Goal: Task Accomplishment & Management: Use online tool/utility

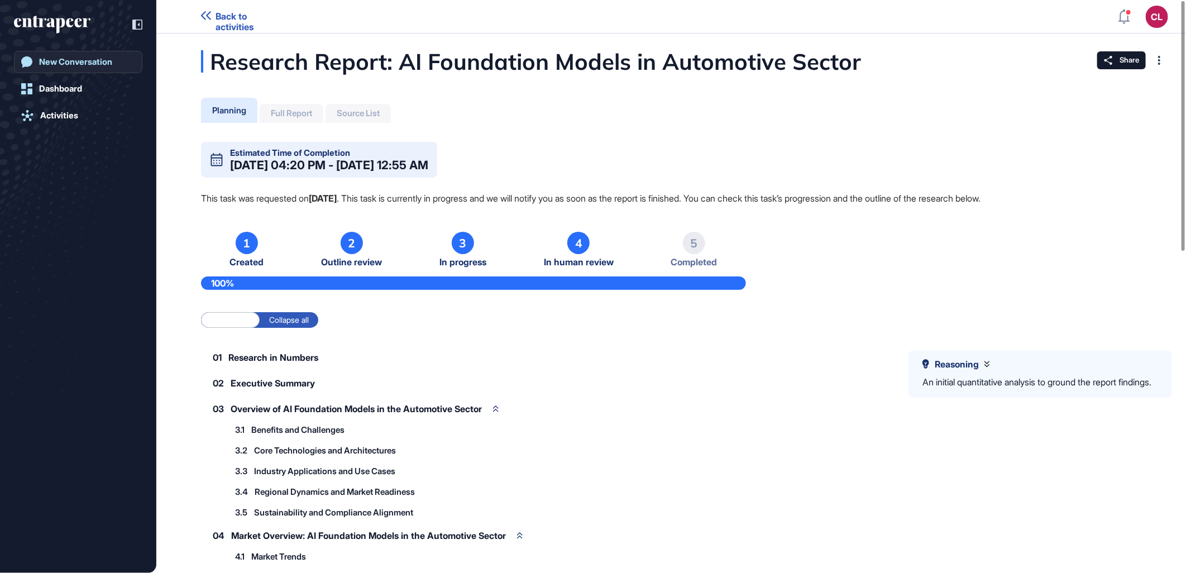
drag, startPoint x: 112, startPoint y: 63, endPoint x: 116, endPoint y: 71, distance: 8.7
click at [112, 63] on div "New Conversation" at bounding box center [75, 62] width 73 height 10
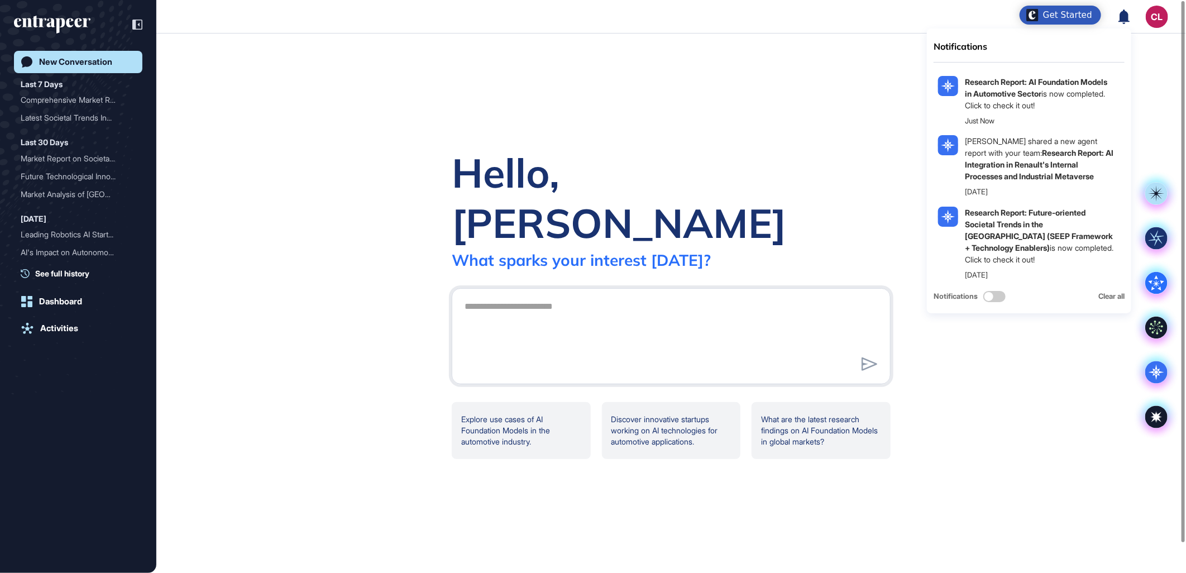
click at [1125, 13] on icon at bounding box center [1123, 16] width 11 height 15
click at [756, 148] on div "Hello, [PERSON_NAME] What [PERSON_NAME] your interest [DATE]? Explore use cases…" at bounding box center [670, 302] width 1029 height 539
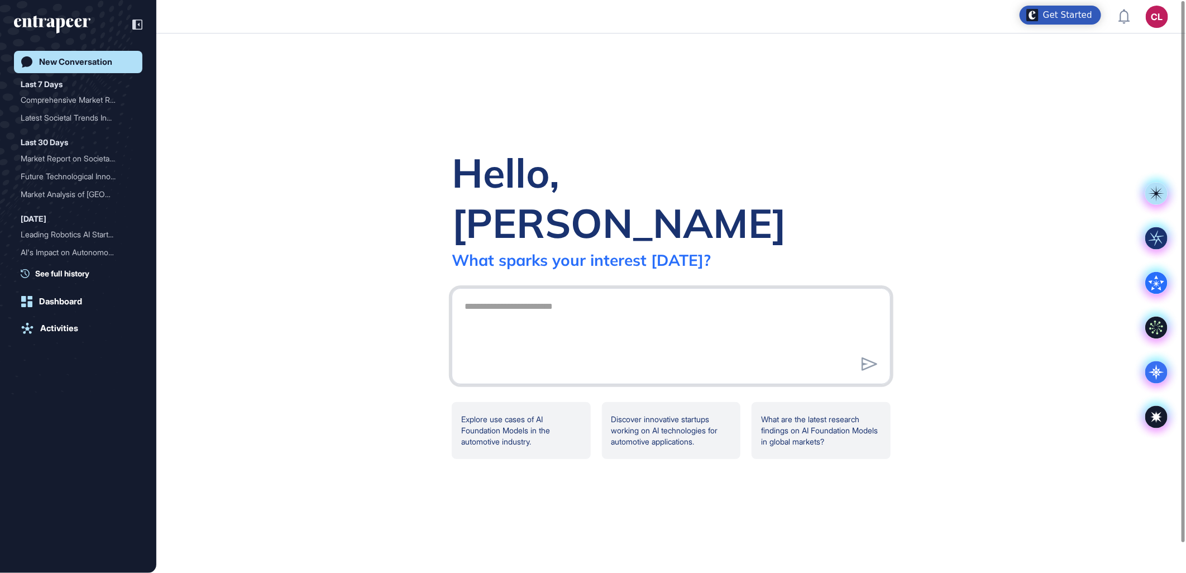
click at [579, 295] on textarea at bounding box center [671, 334] width 426 height 78
click at [674, 295] on textarea at bounding box center [671, 334] width 426 height 78
paste textarea "**********"
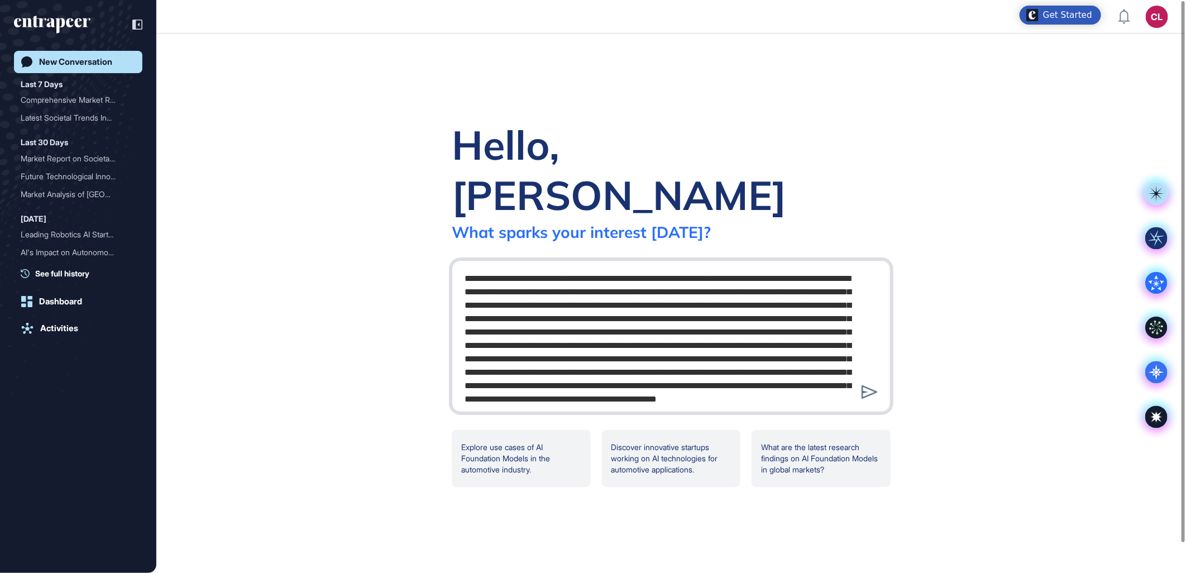
scroll to position [1342, 0]
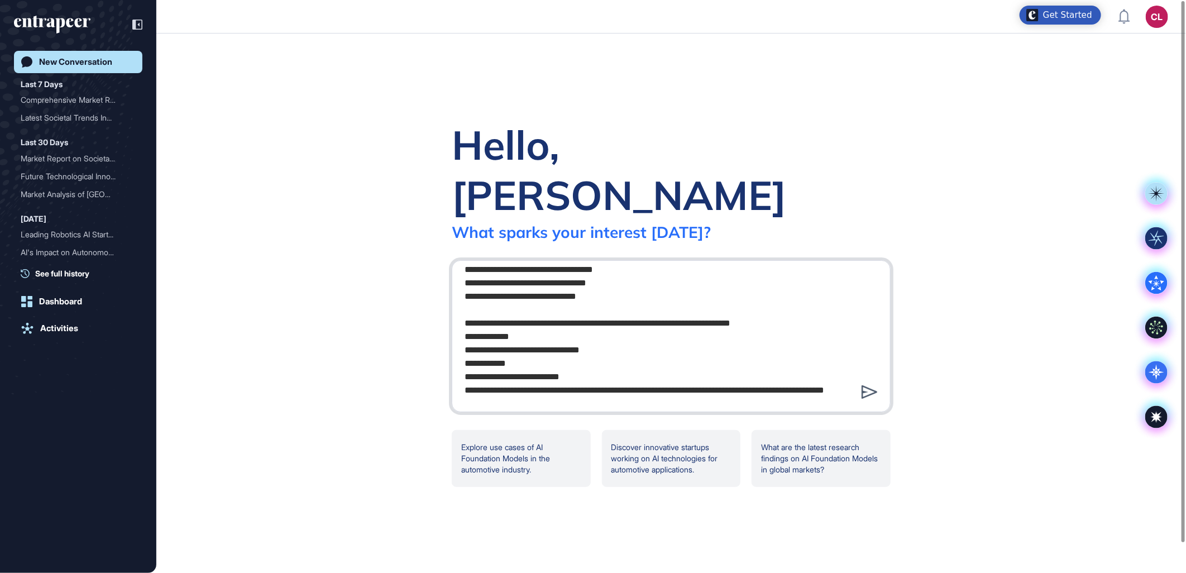
type textarea "**********"
click at [869, 385] on icon at bounding box center [869, 391] width 16 height 13
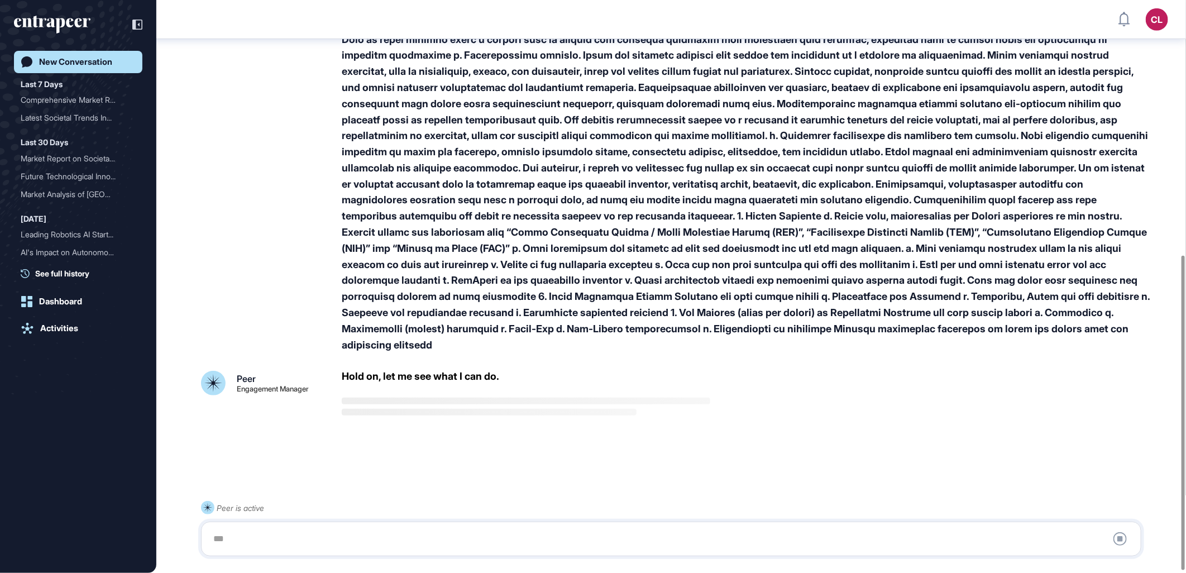
scroll to position [465, 0]
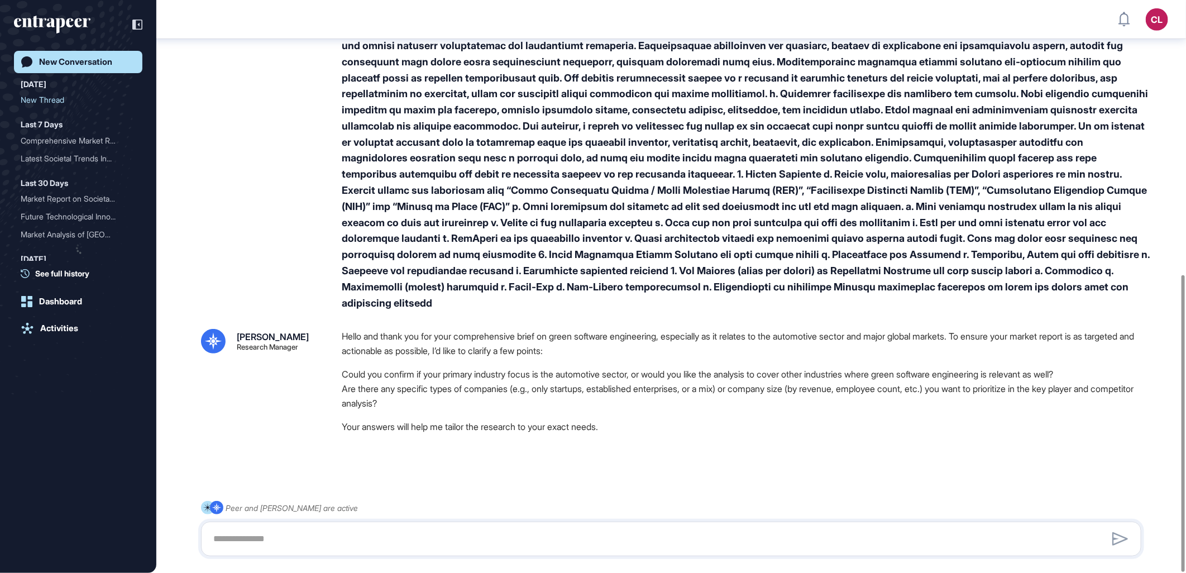
scroll to position [530, 0]
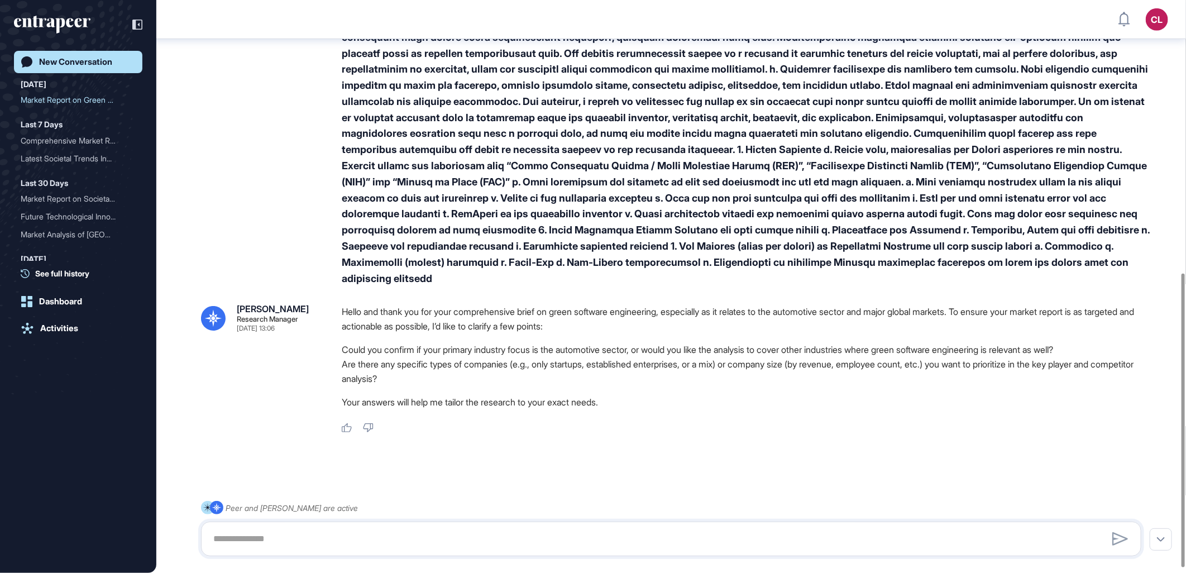
click at [325, 525] on div at bounding box center [671, 538] width 940 height 35
click at [324, 531] on textarea at bounding box center [671, 538] width 928 height 22
type textarea "**********"
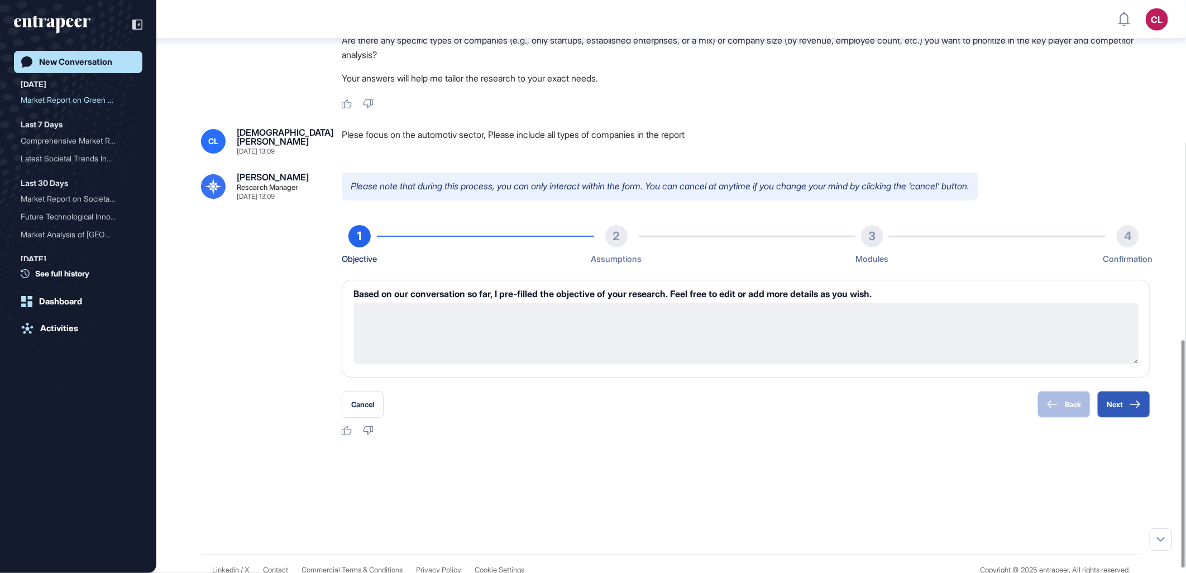
scroll to position [854, 0]
drag, startPoint x: 824, startPoint y: 332, endPoint x: 896, endPoint y: 362, distance: 77.8
click at [896, 362] on div "Based on our conversation so far, I pre-filled the objective of your research. …" at bounding box center [746, 329] width 808 height 98
click at [1128, 399] on button "Next" at bounding box center [1123, 404] width 53 height 27
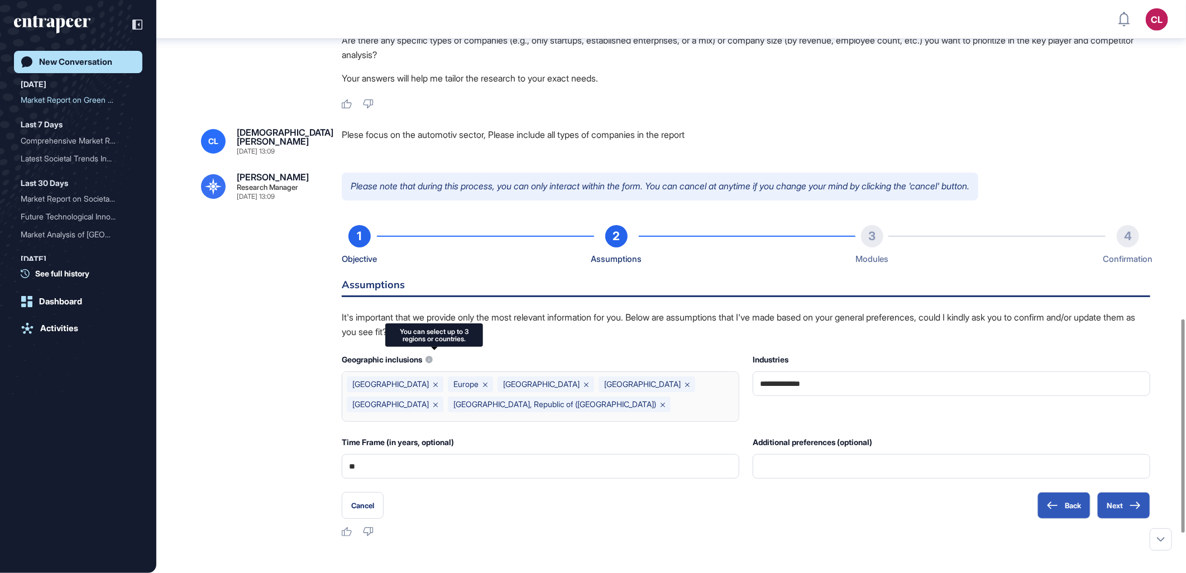
click at [660, 402] on icon at bounding box center [662, 404] width 4 height 4
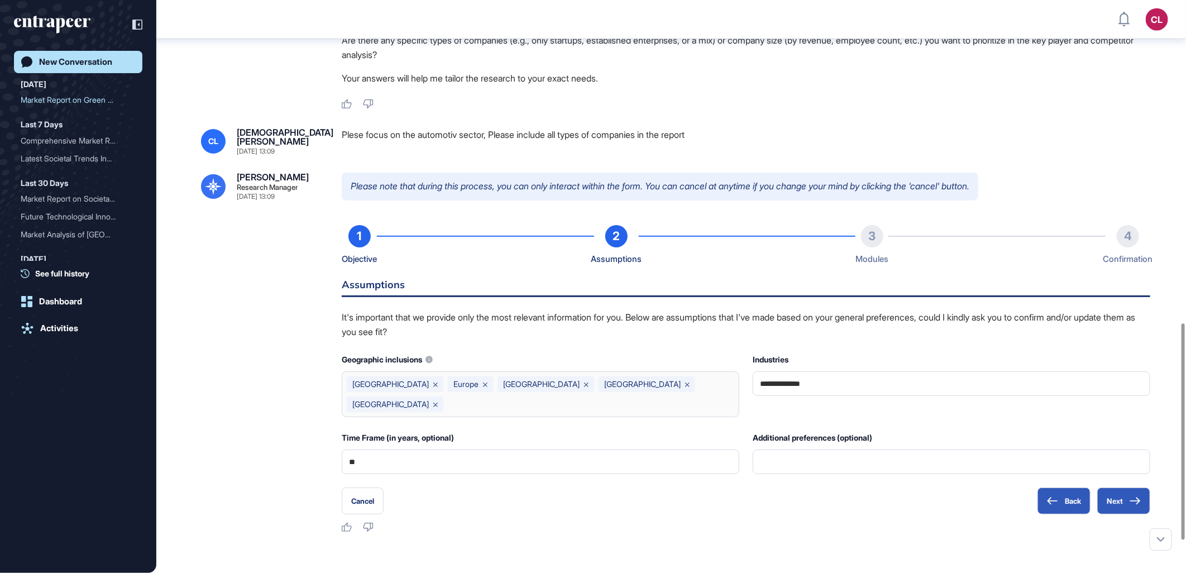
click at [685, 382] on icon at bounding box center [687, 384] width 4 height 4
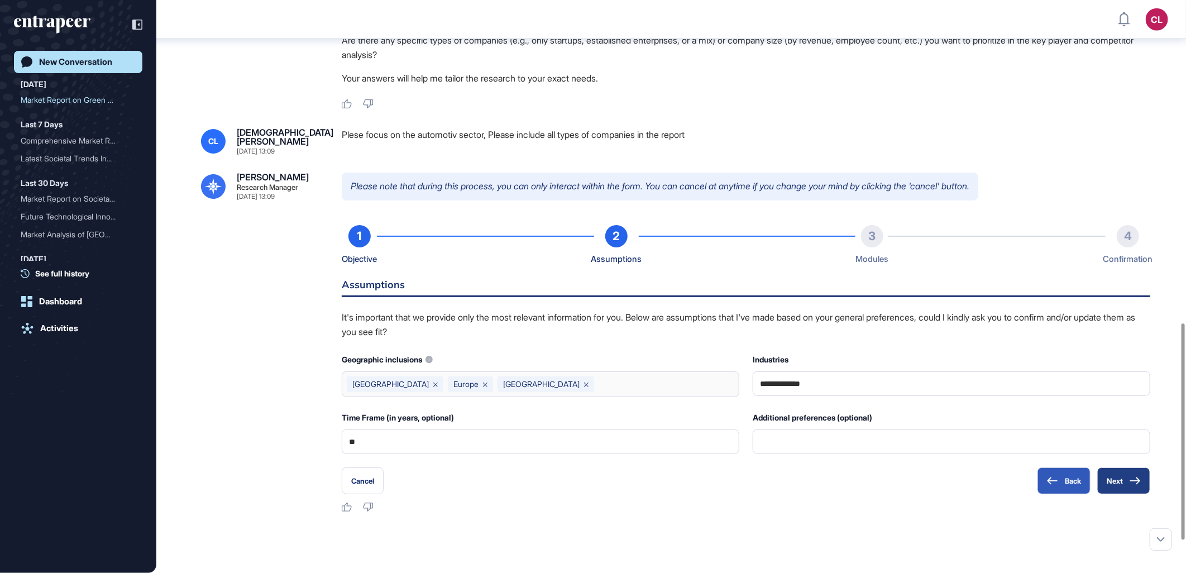
click at [1129, 482] on button "Next" at bounding box center [1123, 480] width 53 height 27
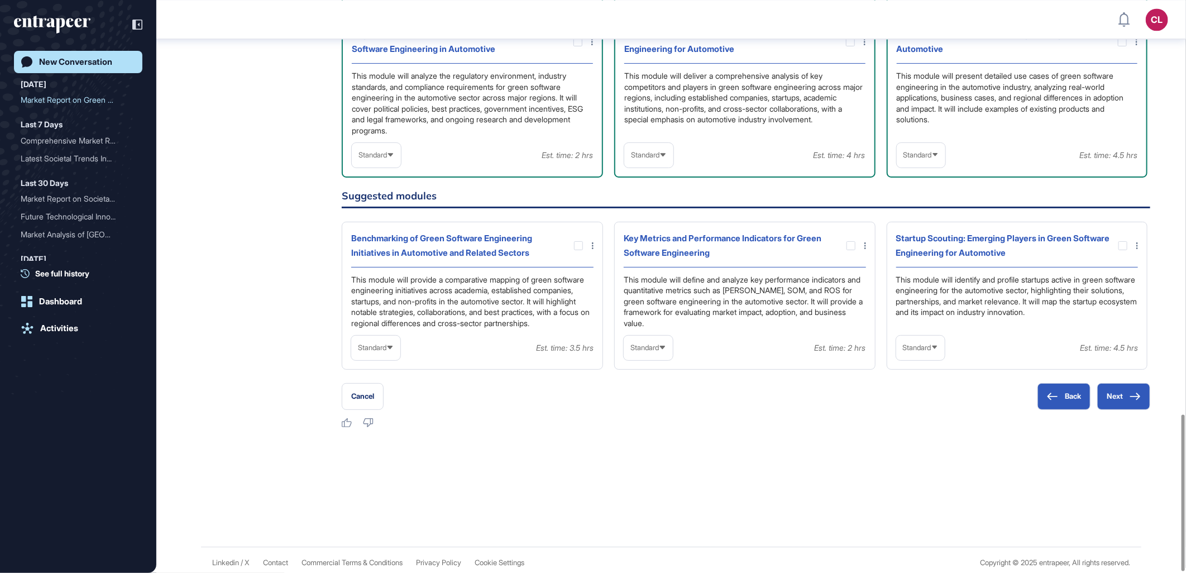
scroll to position [1210, 0]
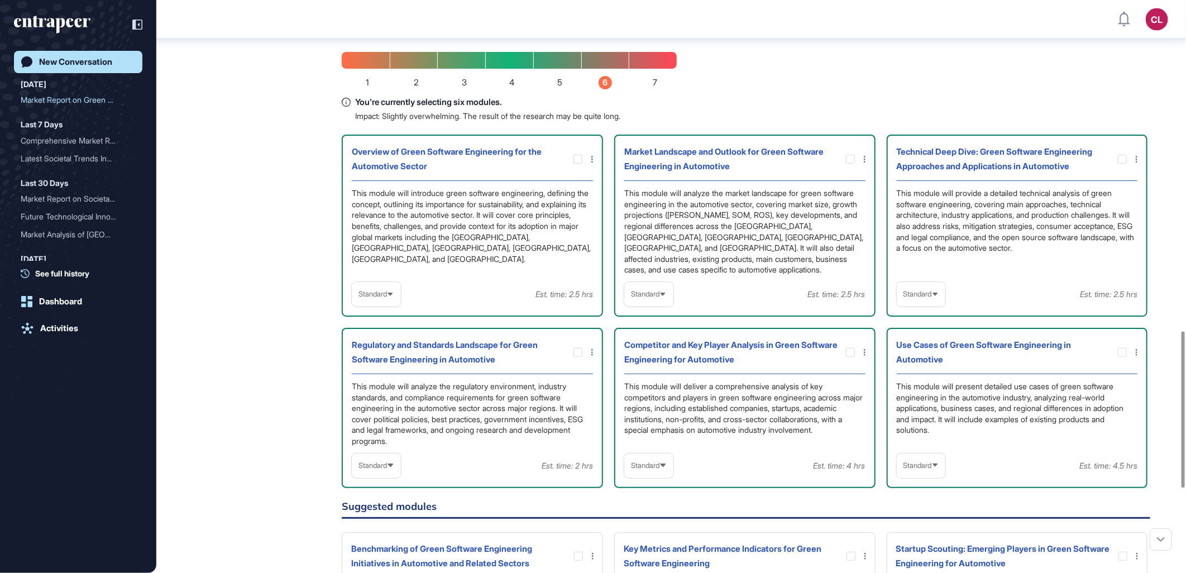
click at [949, 282] on div "Standard Est. time: 2.5 hrs" at bounding box center [1016, 294] width 241 height 25
drag, startPoint x: 945, startPoint y: 277, endPoint x: 935, endPoint y: 289, distance: 15.1
click at [942, 283] on div "Standard" at bounding box center [920, 294] width 49 height 22
click at [923, 354] on li "In-depth" at bounding box center [921, 365] width 42 height 22
click at [665, 291] on icon at bounding box center [662, 294] width 7 height 7
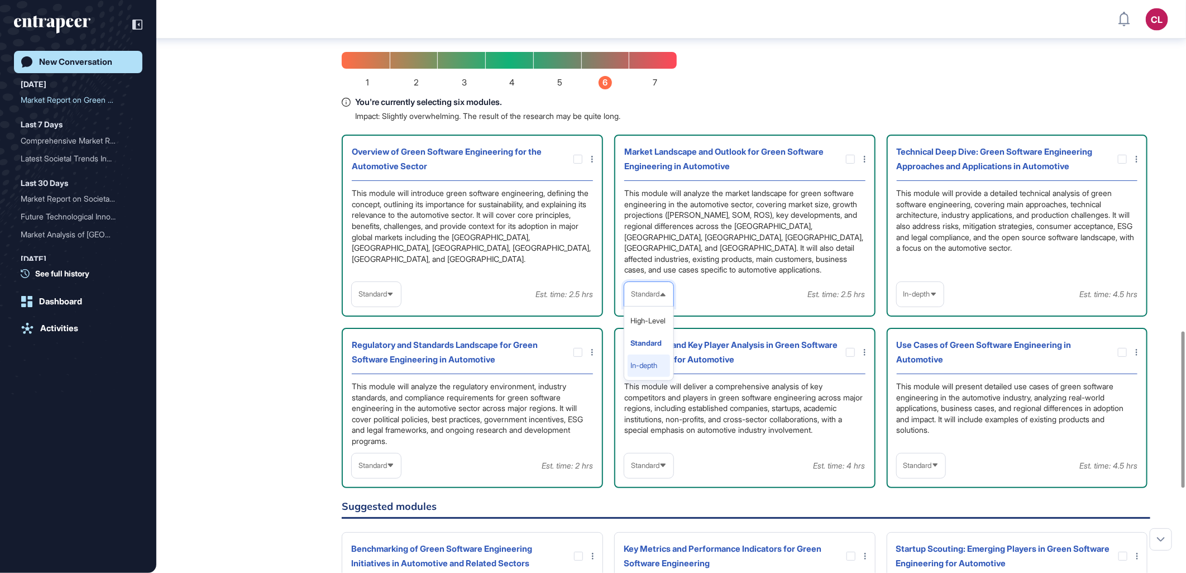
click at [655, 354] on li "In-depth" at bounding box center [648, 365] width 42 height 22
click at [383, 461] on span "Standard" at bounding box center [372, 465] width 28 height 8
click at [498, 407] on div "This module will analyze the regulatory environment, industry standards, and co…" at bounding box center [472, 414] width 241 height 66
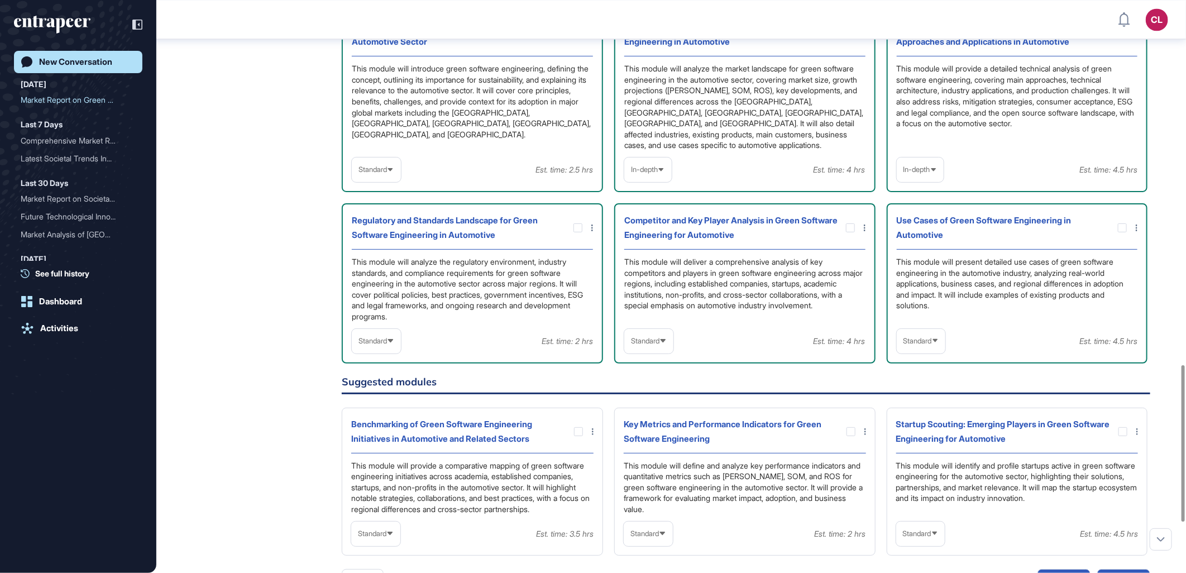
scroll to position [1272, 0]
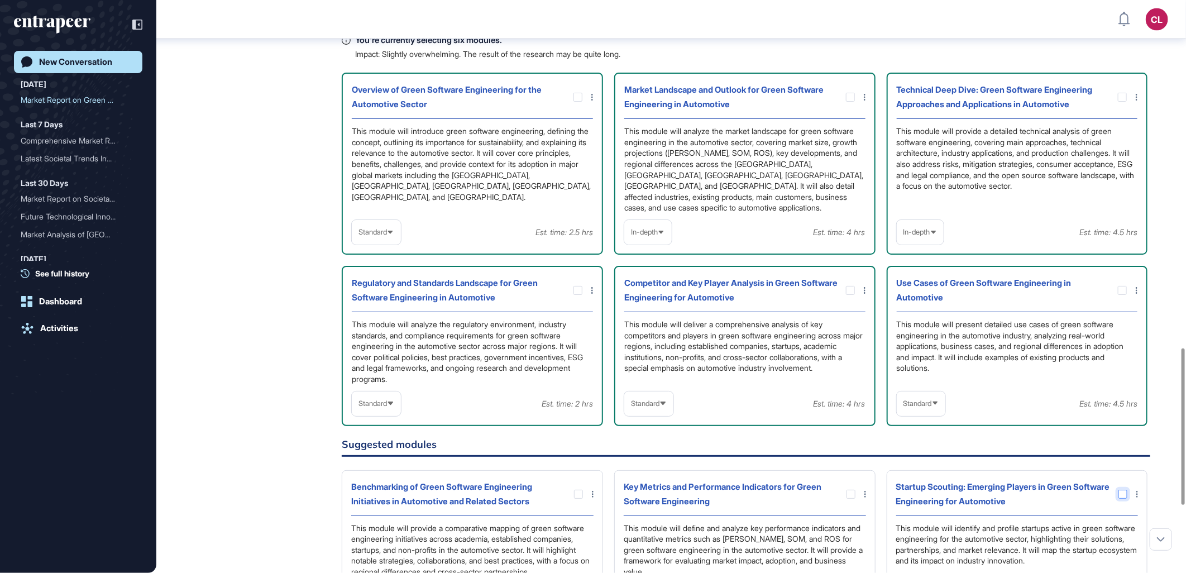
click at [1122, 490] on div at bounding box center [1122, 494] width 9 height 9
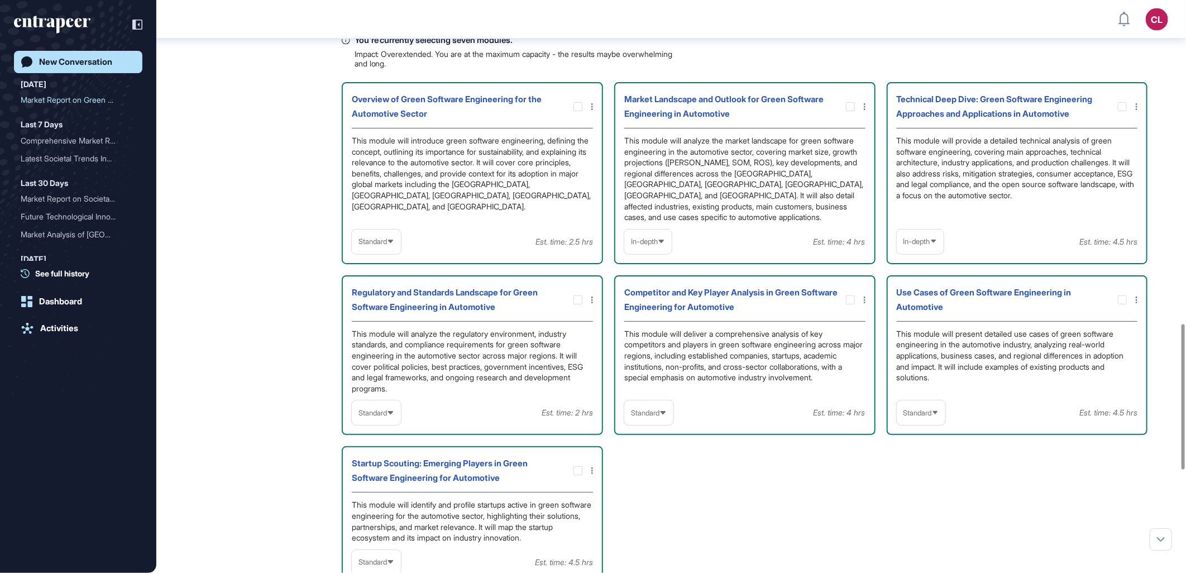
click at [393, 558] on icon at bounding box center [390, 561] width 7 height 7
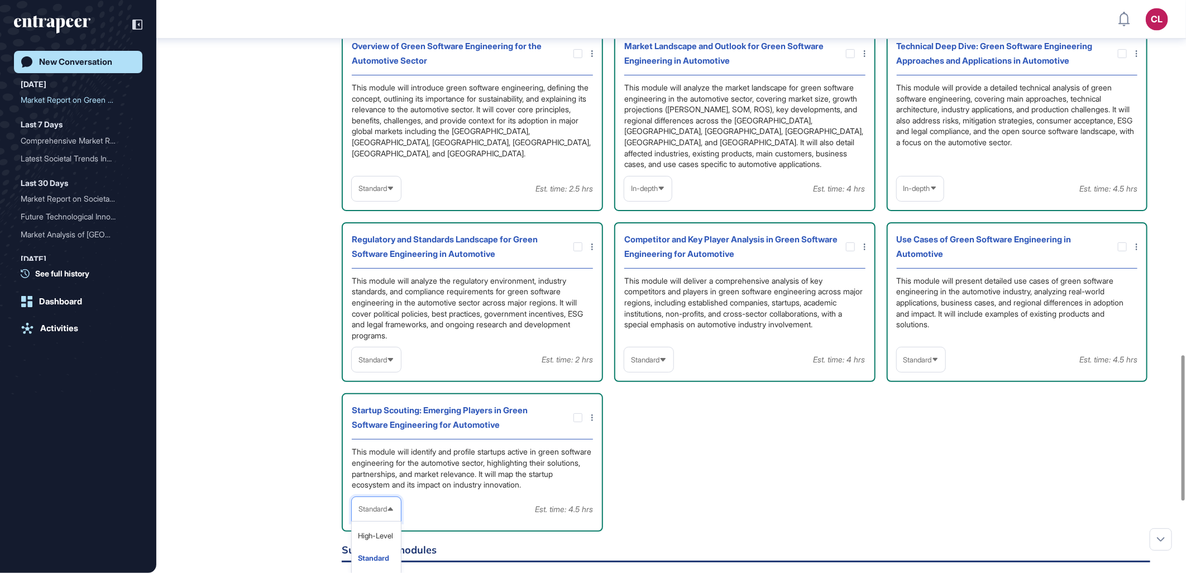
scroll to position [1396, 0]
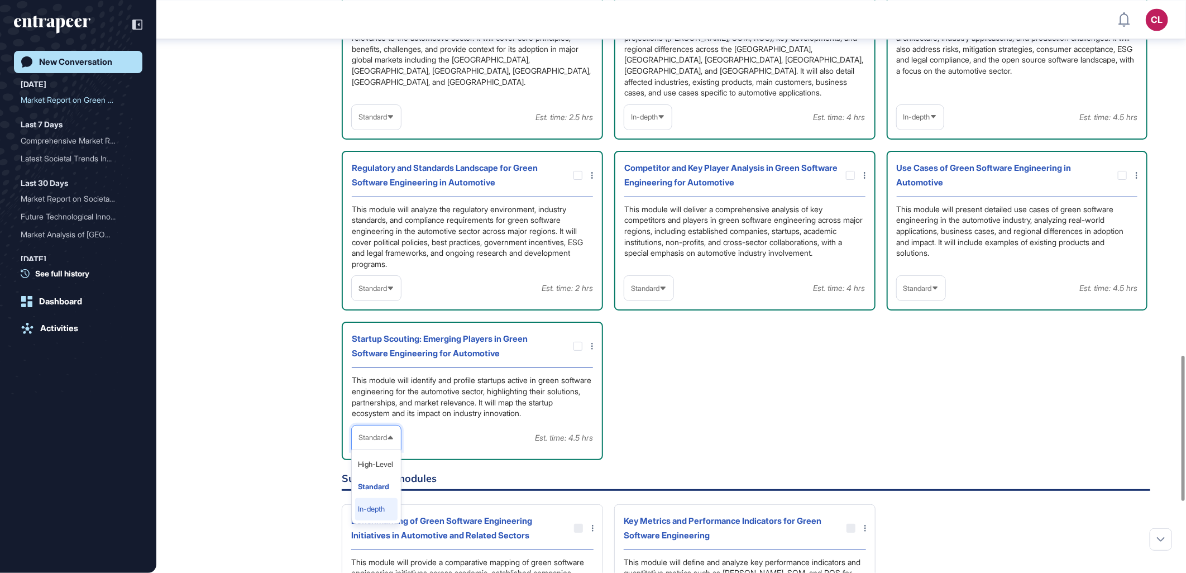
click at [373, 498] on li "In-depth" at bounding box center [376, 509] width 42 height 22
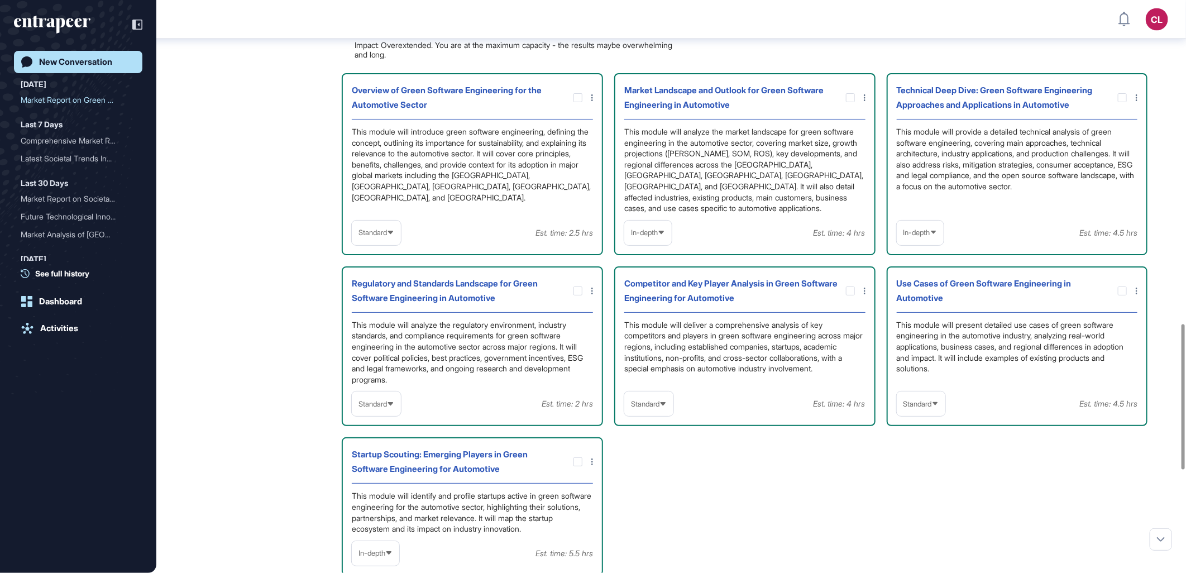
scroll to position [1272, 0]
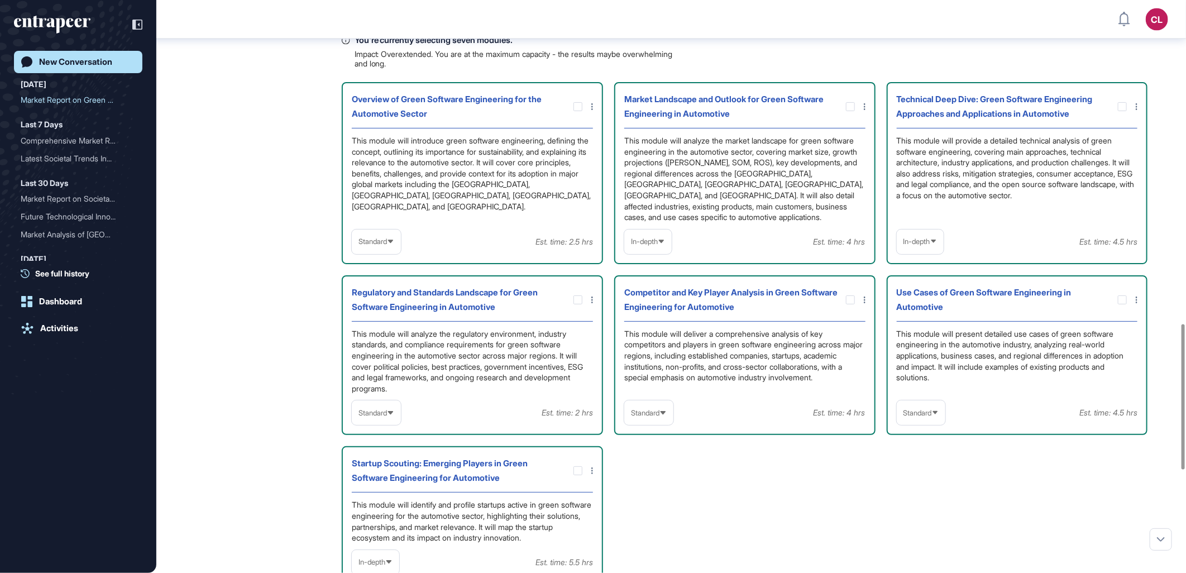
click at [670, 402] on div "Standard" at bounding box center [648, 413] width 49 height 22
click at [651, 473] on li "In-depth" at bounding box center [648, 484] width 42 height 22
click at [653, 403] on div "In-depth" at bounding box center [647, 413] width 47 height 22
drag, startPoint x: 648, startPoint y: 443, endPoint x: 741, endPoint y: 438, distance: 93.3
click at [648, 450] on li "Standard" at bounding box center [647, 461] width 41 height 22
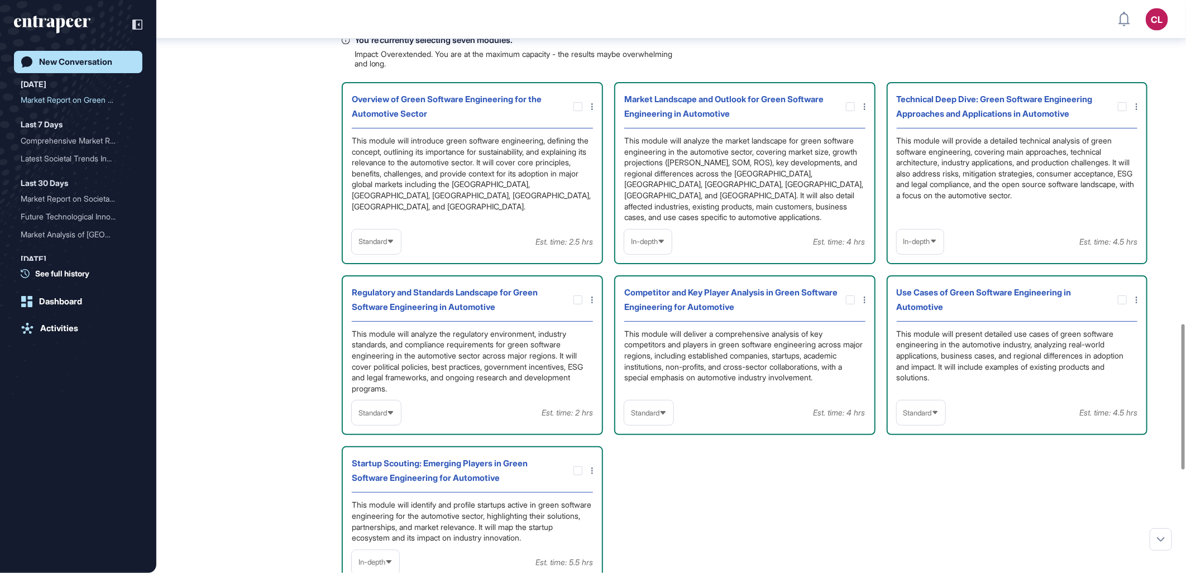
click at [663, 402] on div "Standard" at bounding box center [648, 413] width 49 height 22
click at [383, 402] on div "Standard" at bounding box center [376, 413] width 49 height 22
click at [386, 473] on li "In-depth" at bounding box center [376, 484] width 42 height 22
click at [671, 402] on div "Standard" at bounding box center [648, 413] width 49 height 22
click at [644, 473] on li "In-depth" at bounding box center [648, 484] width 42 height 22
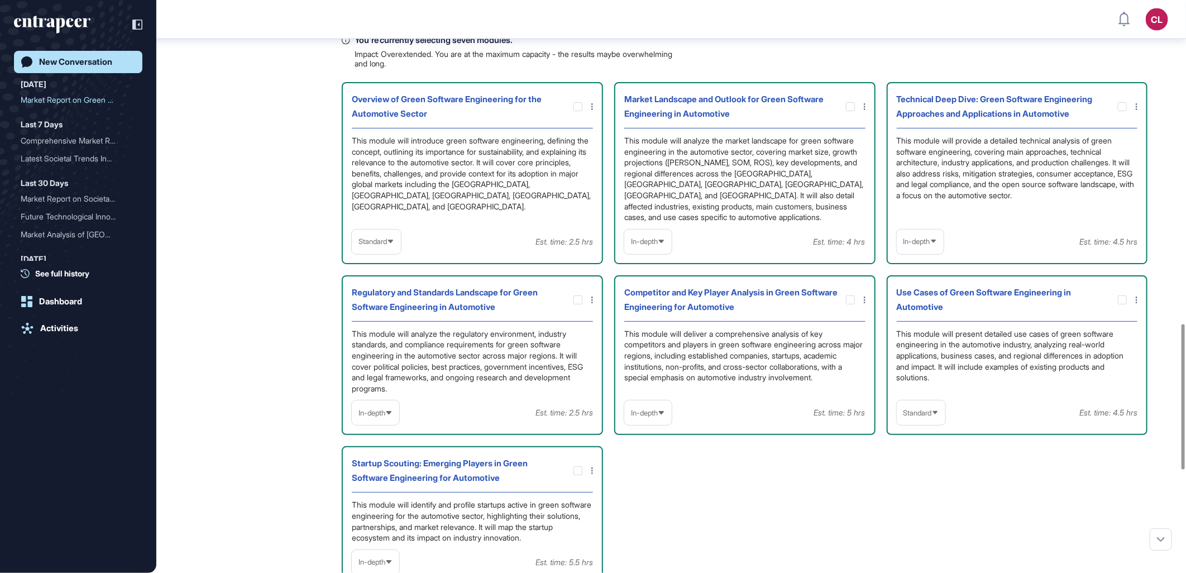
click at [797, 467] on div "Overview of Green Software Engineering for the Automotive Sector This module wi…" at bounding box center [746, 333] width 808 height 502
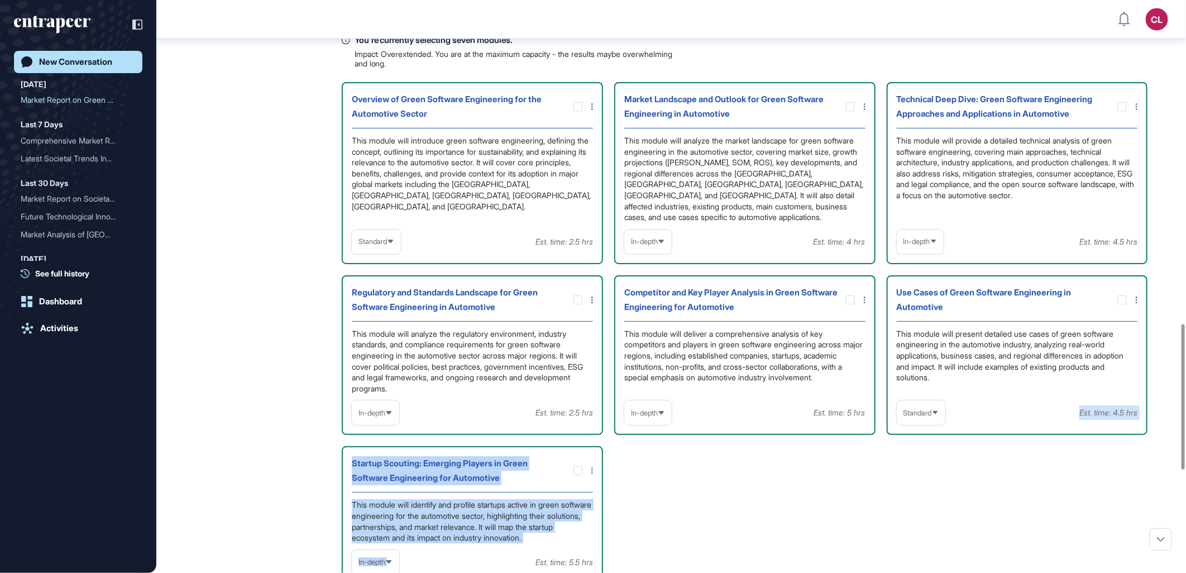
drag, startPoint x: 480, startPoint y: 533, endPoint x: 1019, endPoint y: 392, distance: 556.7
click at [1025, 392] on div "Overview of Green Software Engineering for the Automotive Sector This module wi…" at bounding box center [746, 333] width 808 height 502
click at [505, 446] on div "Startup Scouting: Emerging Players in Green Software Engineering for Automotive…" at bounding box center [472, 515] width 261 height 138
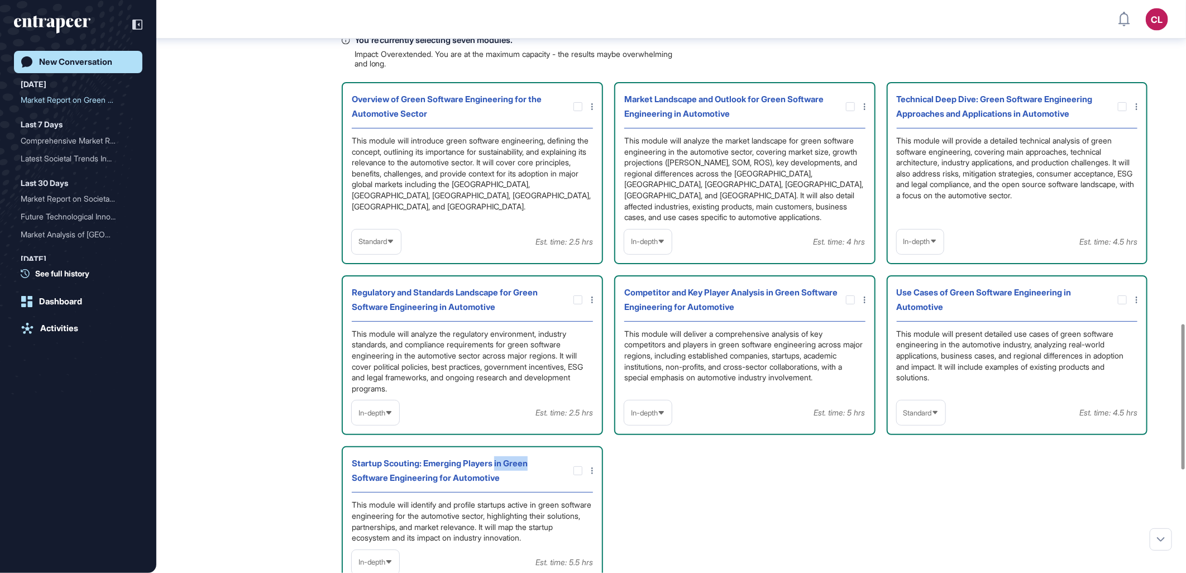
drag, startPoint x: 497, startPoint y: 431, endPoint x: 533, endPoint y: 435, distance: 36.0
click at [533, 446] on div "Startup Scouting: Emerging Players in Green Software Engineering for Automotive…" at bounding box center [472, 515] width 261 height 138
drag, startPoint x: 533, startPoint y: 435, endPoint x: 764, endPoint y: 456, distance: 231.4
click at [764, 456] on div "Overview of Green Software Engineering for the Automotive Sector This module wi…" at bounding box center [746, 333] width 808 height 502
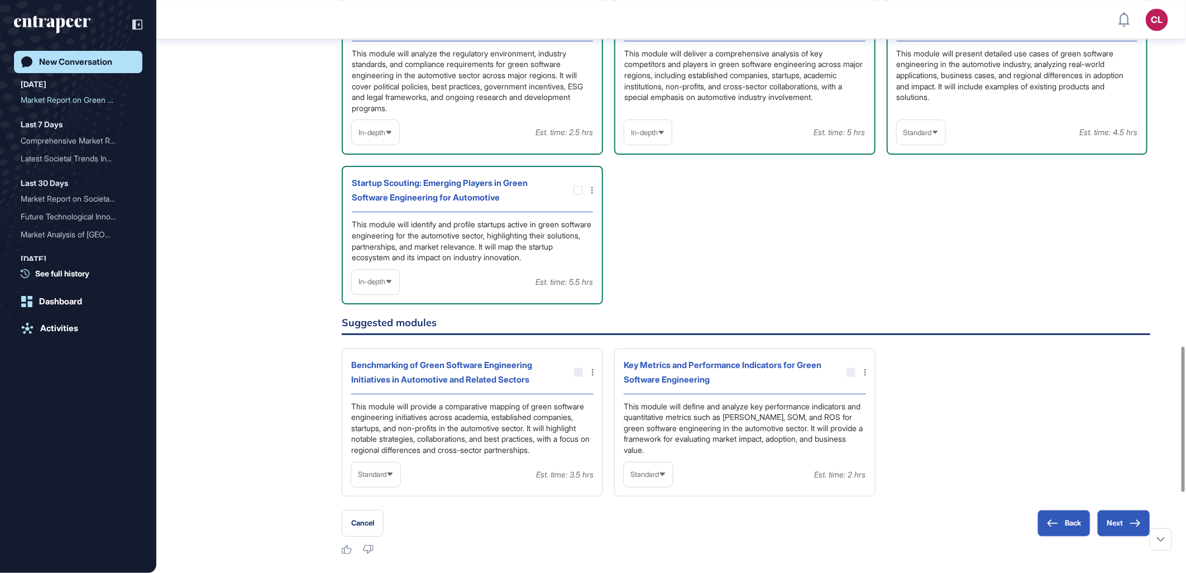
scroll to position [1582, 0]
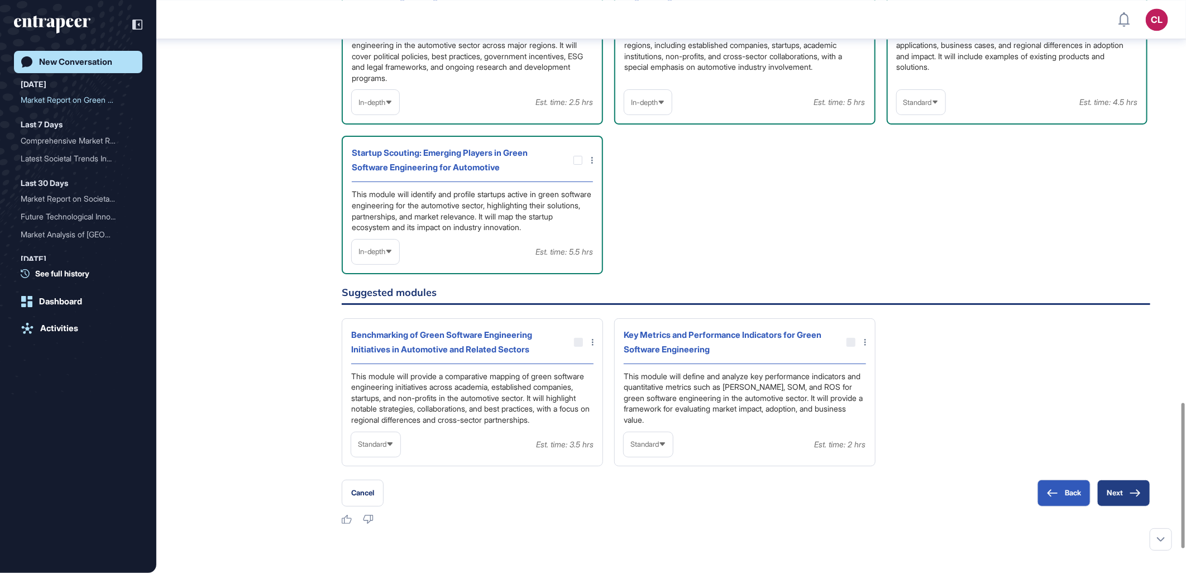
click at [1125, 482] on button "Next" at bounding box center [1123, 492] width 53 height 27
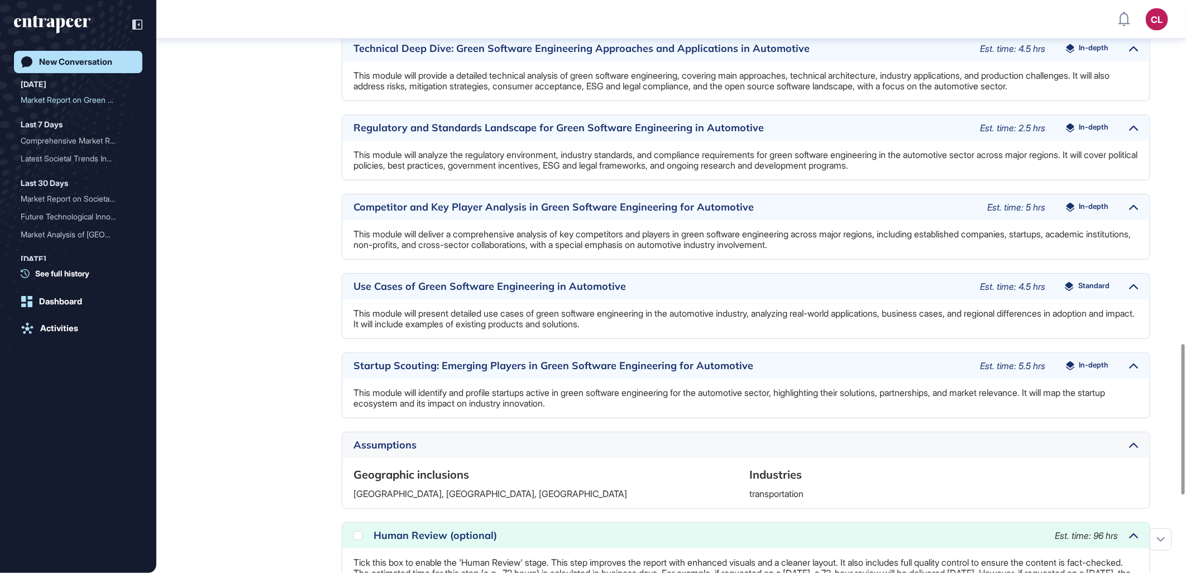
scroll to position [1602, 0]
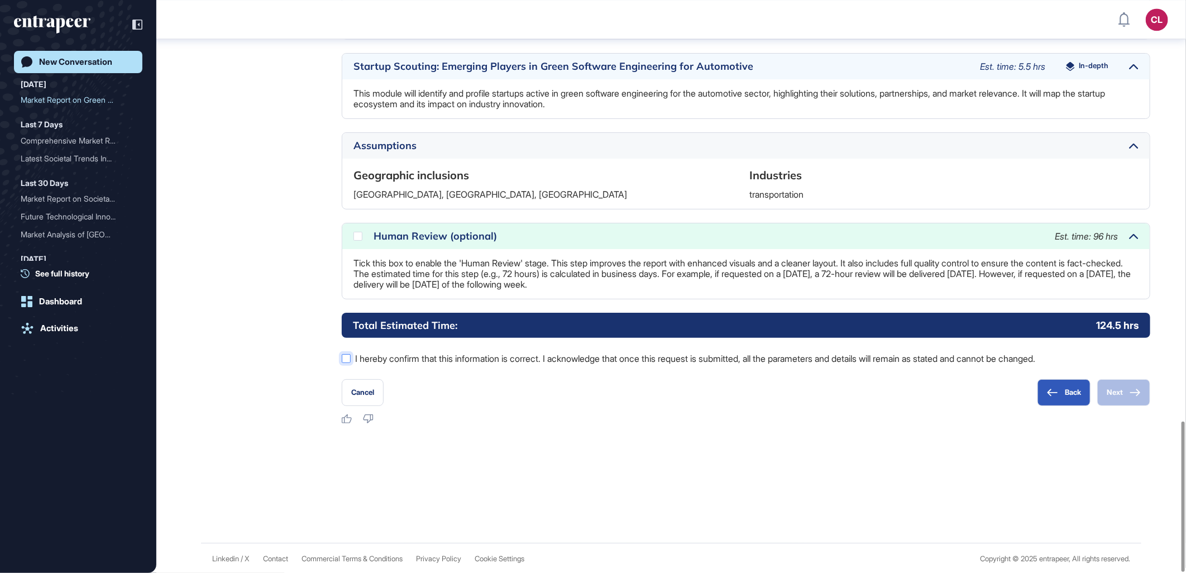
click at [399, 354] on label "I hereby confirm that this information is correct. I acknowledge that once this…" at bounding box center [746, 358] width 808 height 15
click at [1128, 394] on button "Next" at bounding box center [1123, 392] width 53 height 27
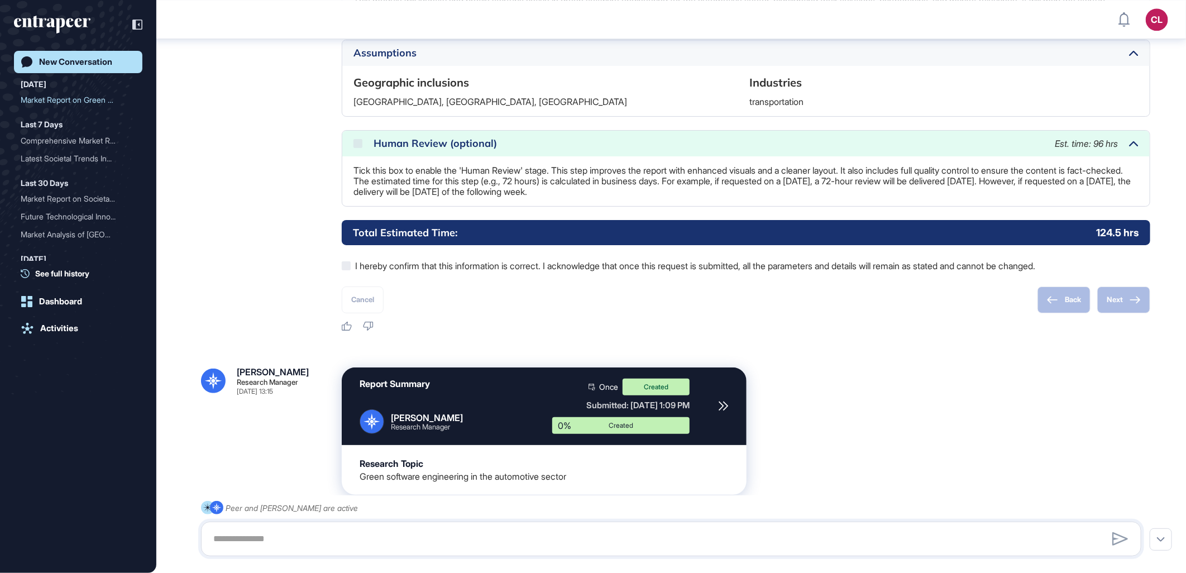
scroll to position [1772, 0]
